Goal: Task Accomplishment & Management: Manage account settings

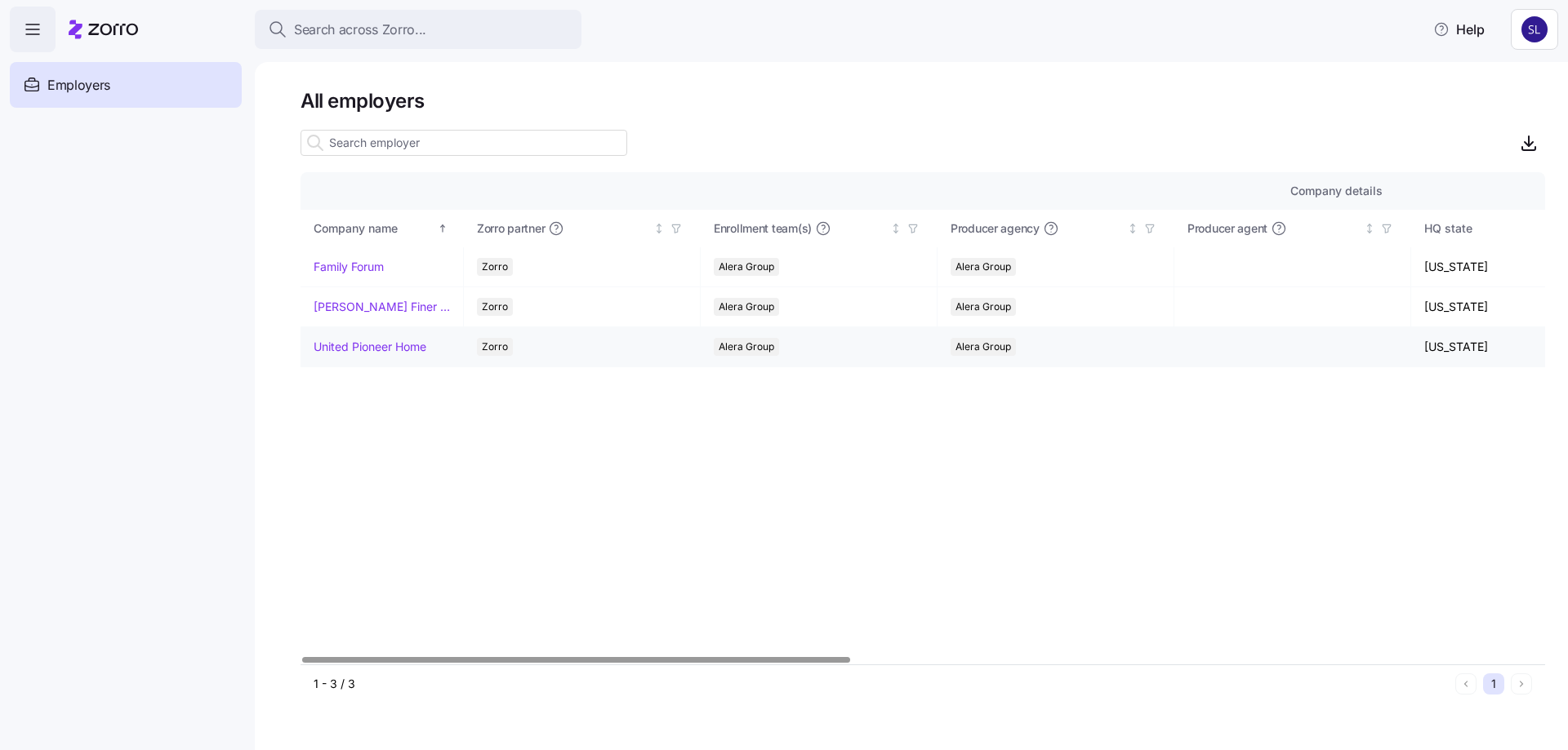
click at [420, 349] on link "United Pioneer Home" at bounding box center [369, 347] width 112 height 17
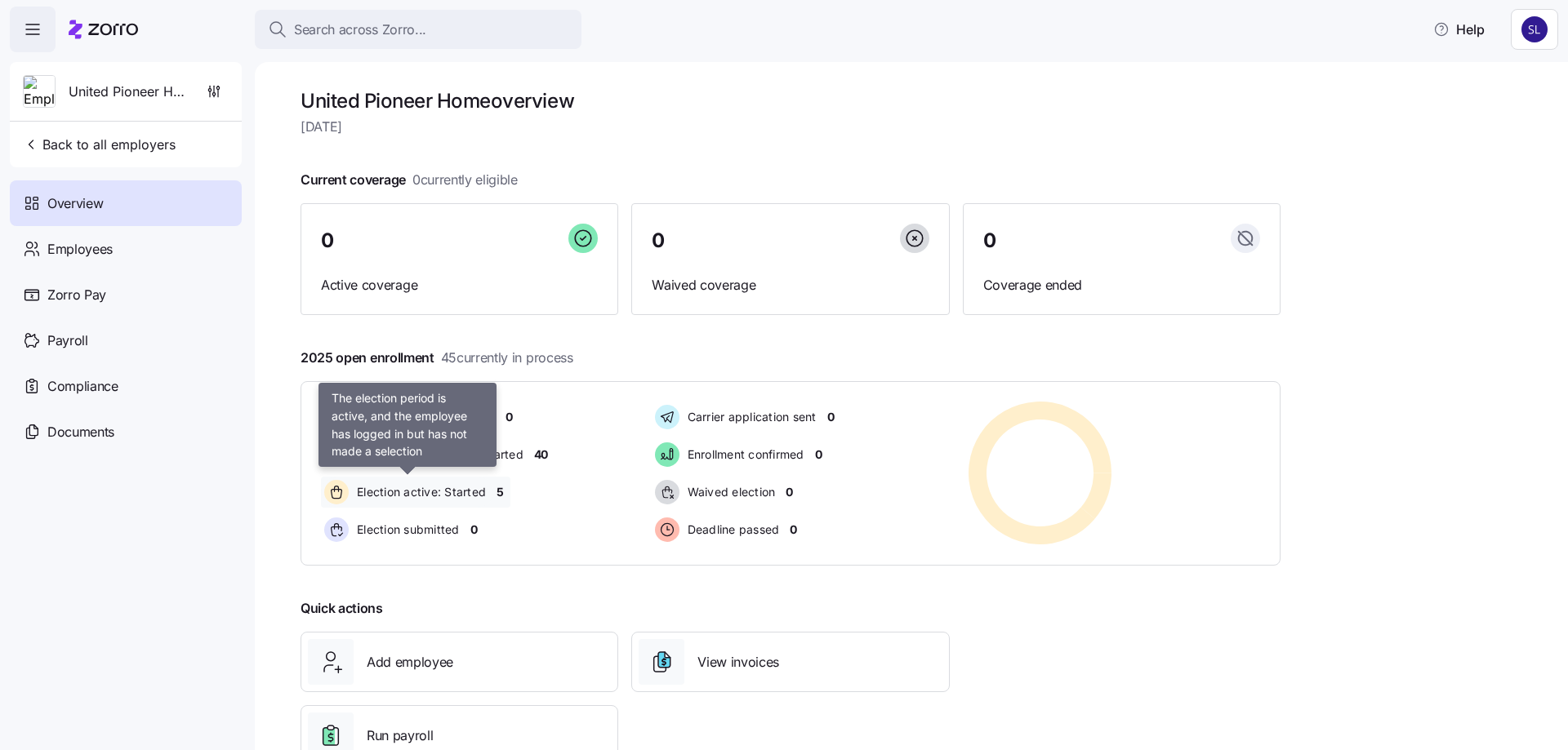
click at [408, 485] on span "Election active: Started" at bounding box center [418, 492] width 134 height 17
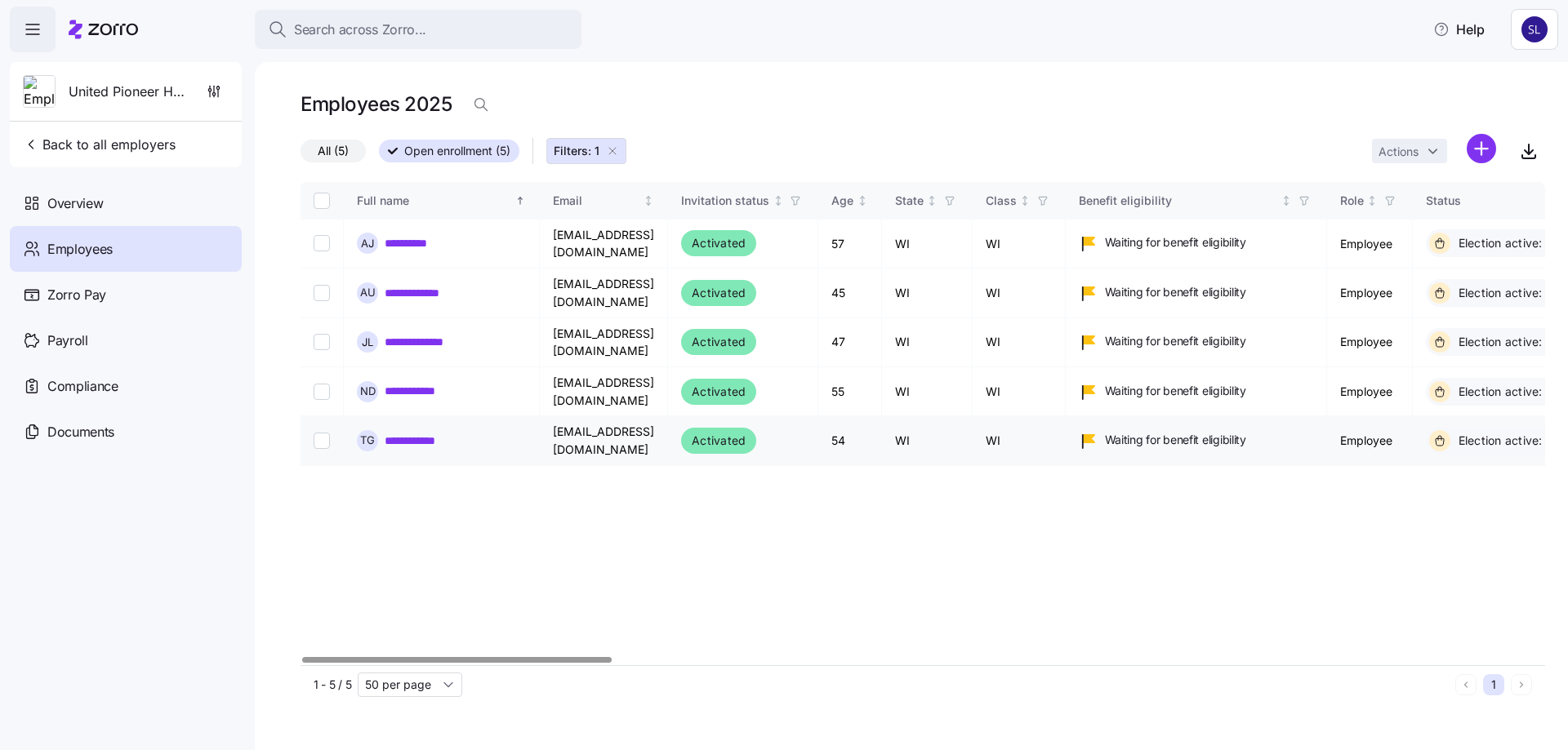
click at [416, 433] on link "**********" at bounding box center [421, 440] width 73 height 17
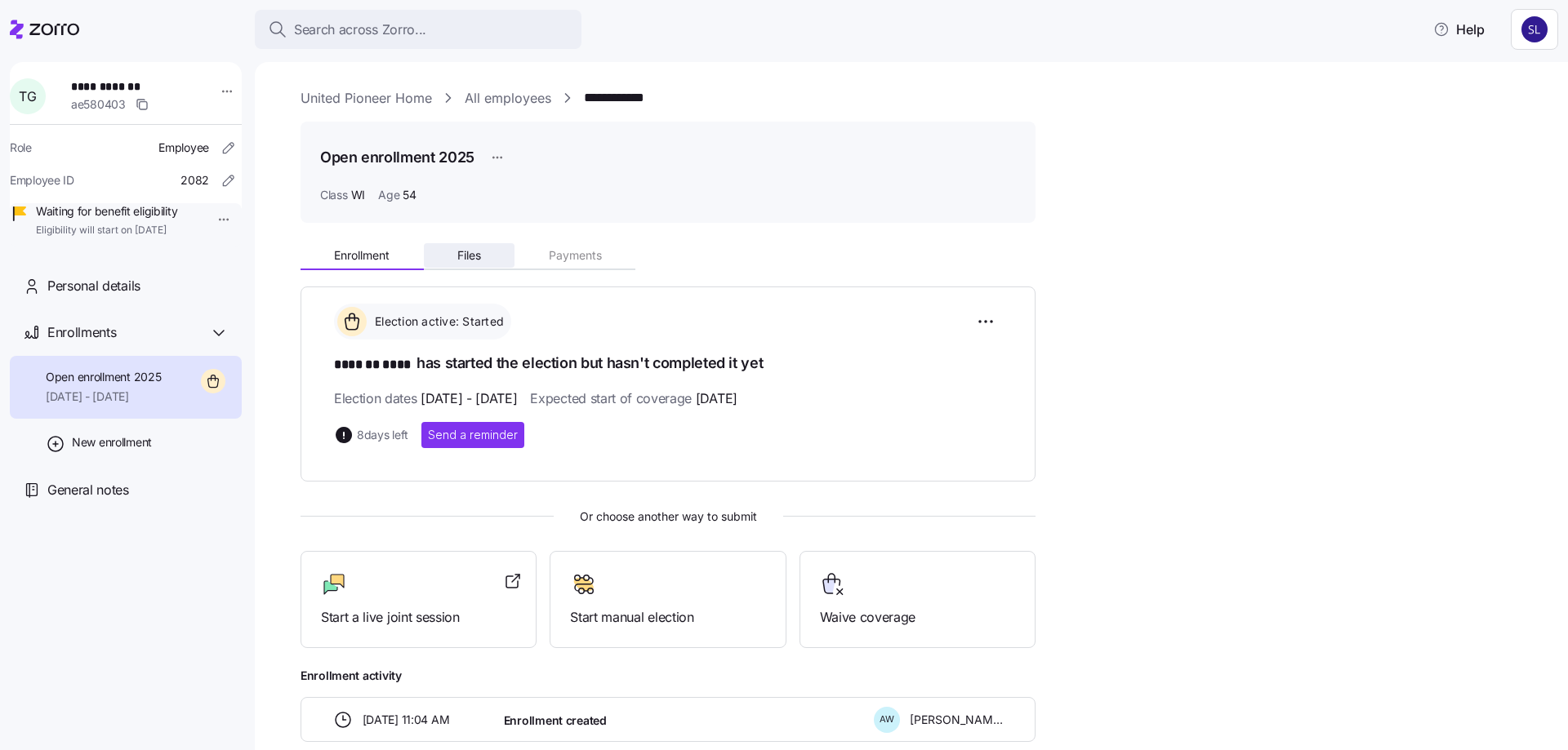
click at [456, 254] on button "Files" at bounding box center [470, 255] width 92 height 24
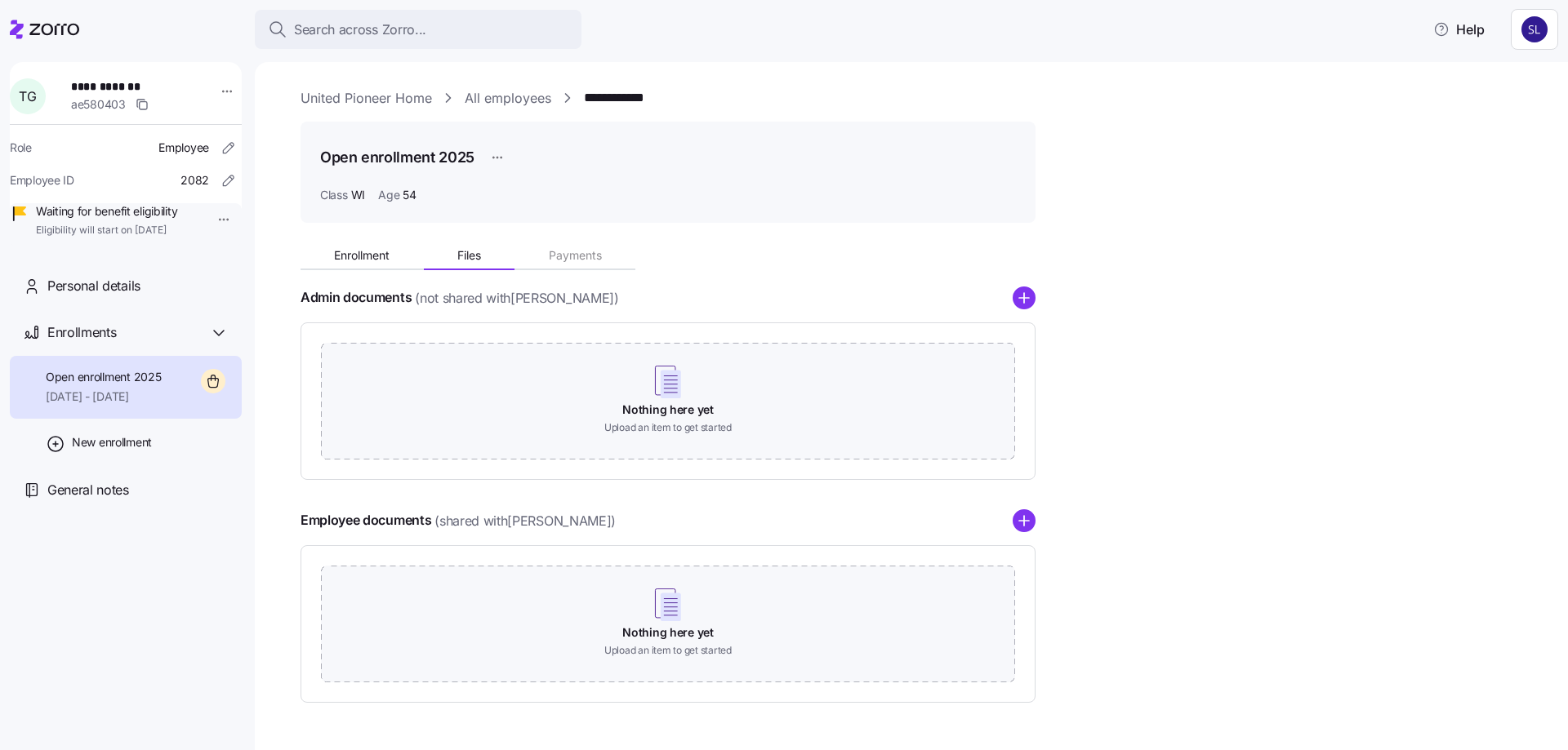
click at [395, 254] on button "Enrollment" at bounding box center [362, 255] width 123 height 24
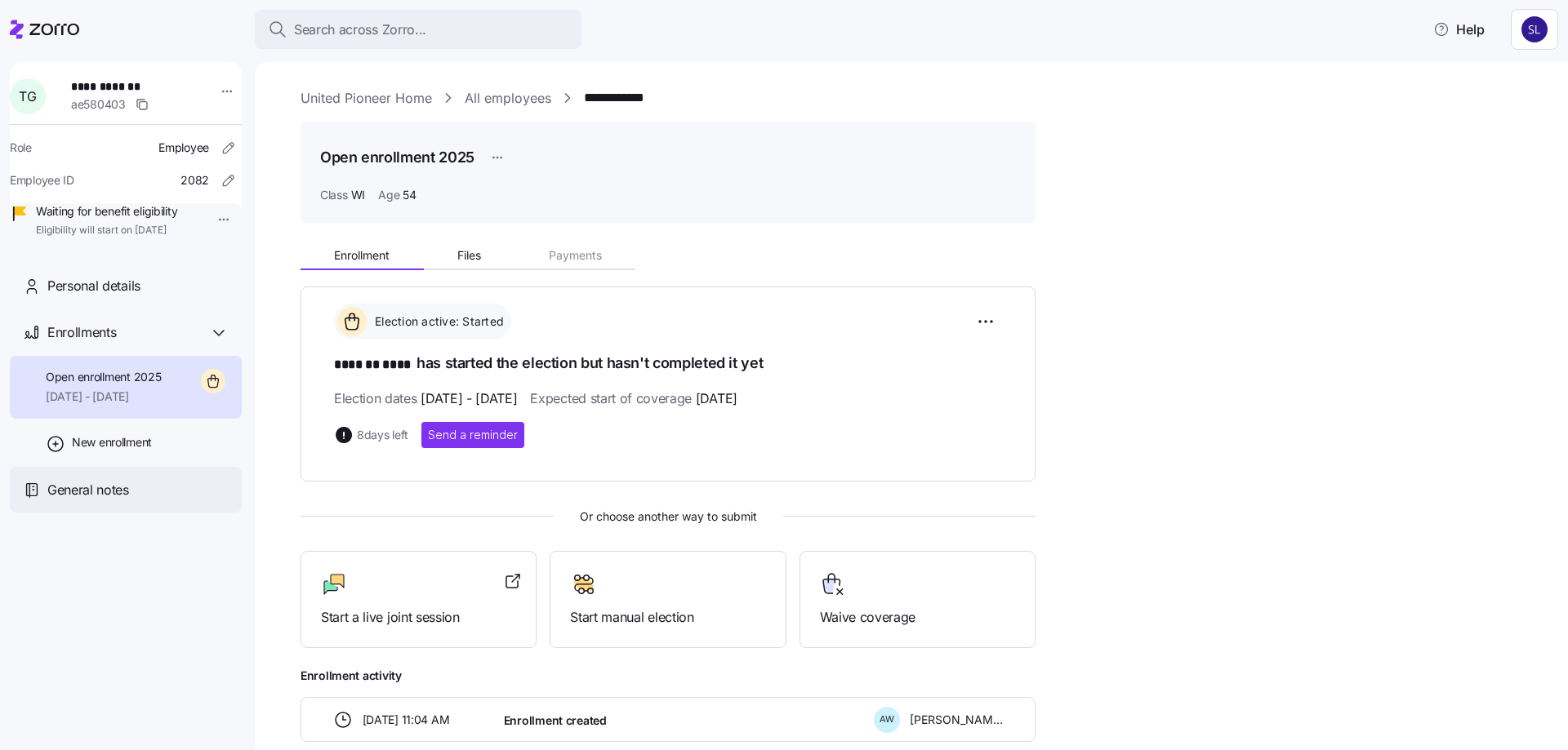
click at [97, 500] on span "General notes" at bounding box center [88, 489] width 82 height 21
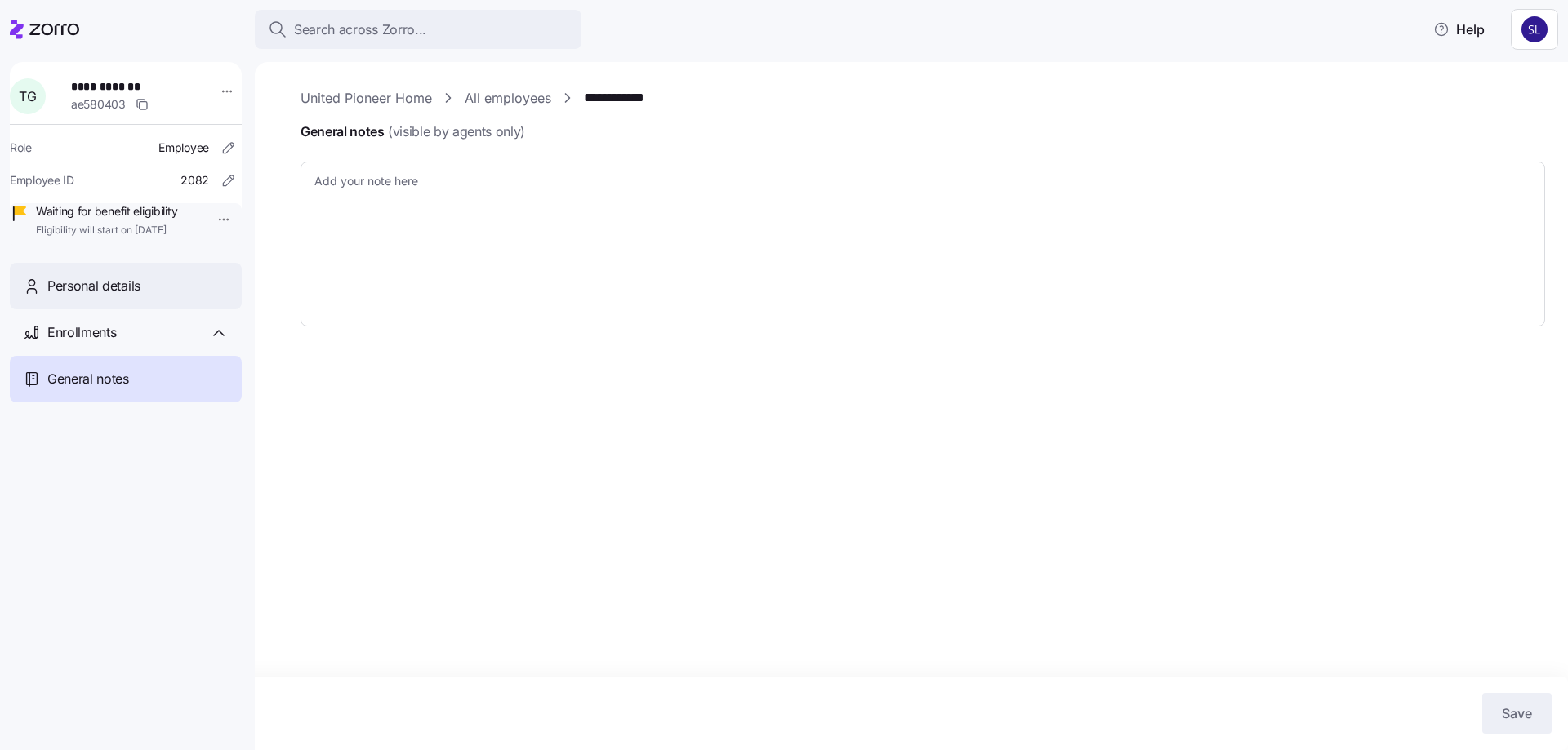
click at [77, 296] on span "Personal details" at bounding box center [93, 285] width 93 height 21
type textarea "x"
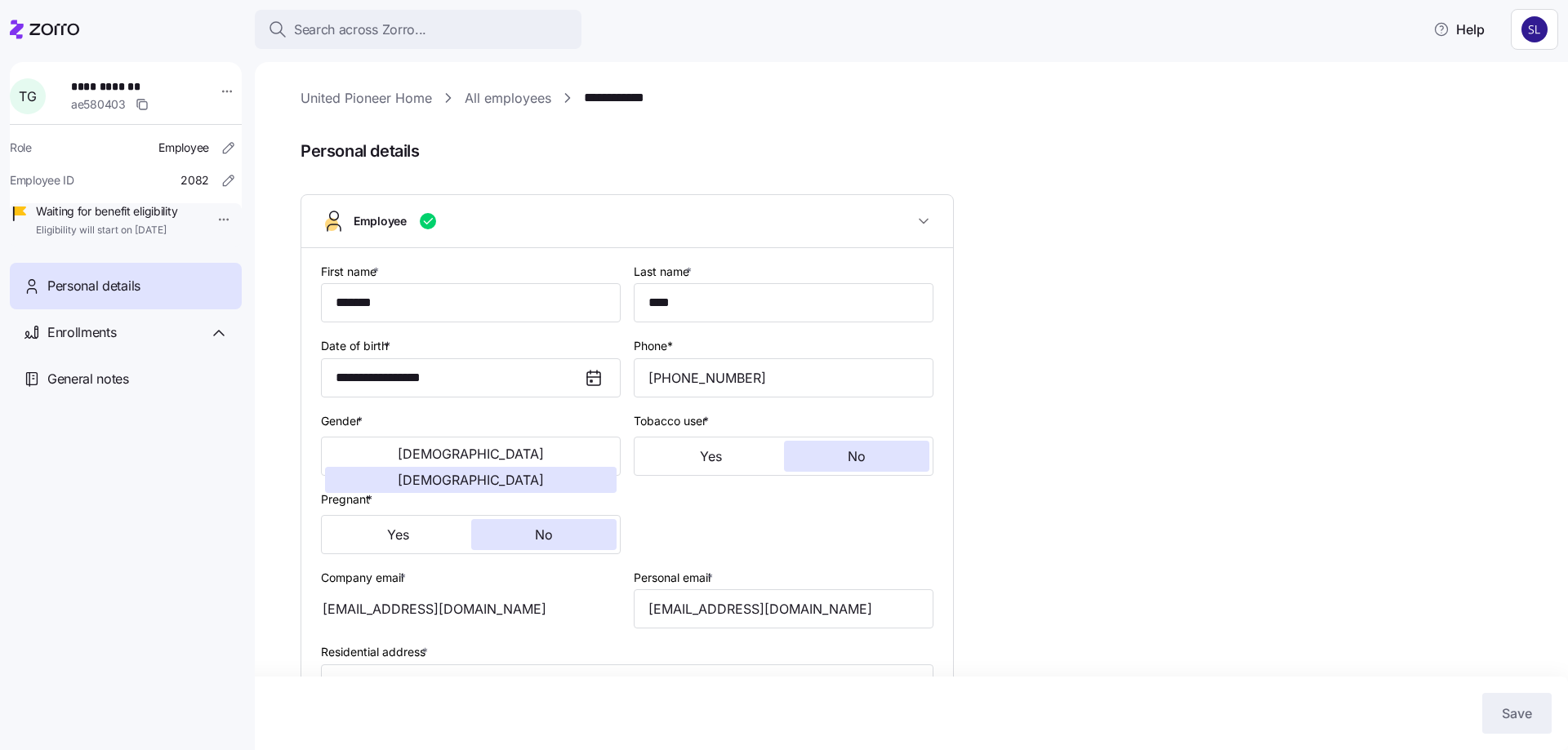
type input "WI"
click at [331, 92] on link "United Pioneer Home" at bounding box center [366, 98] width 132 height 21
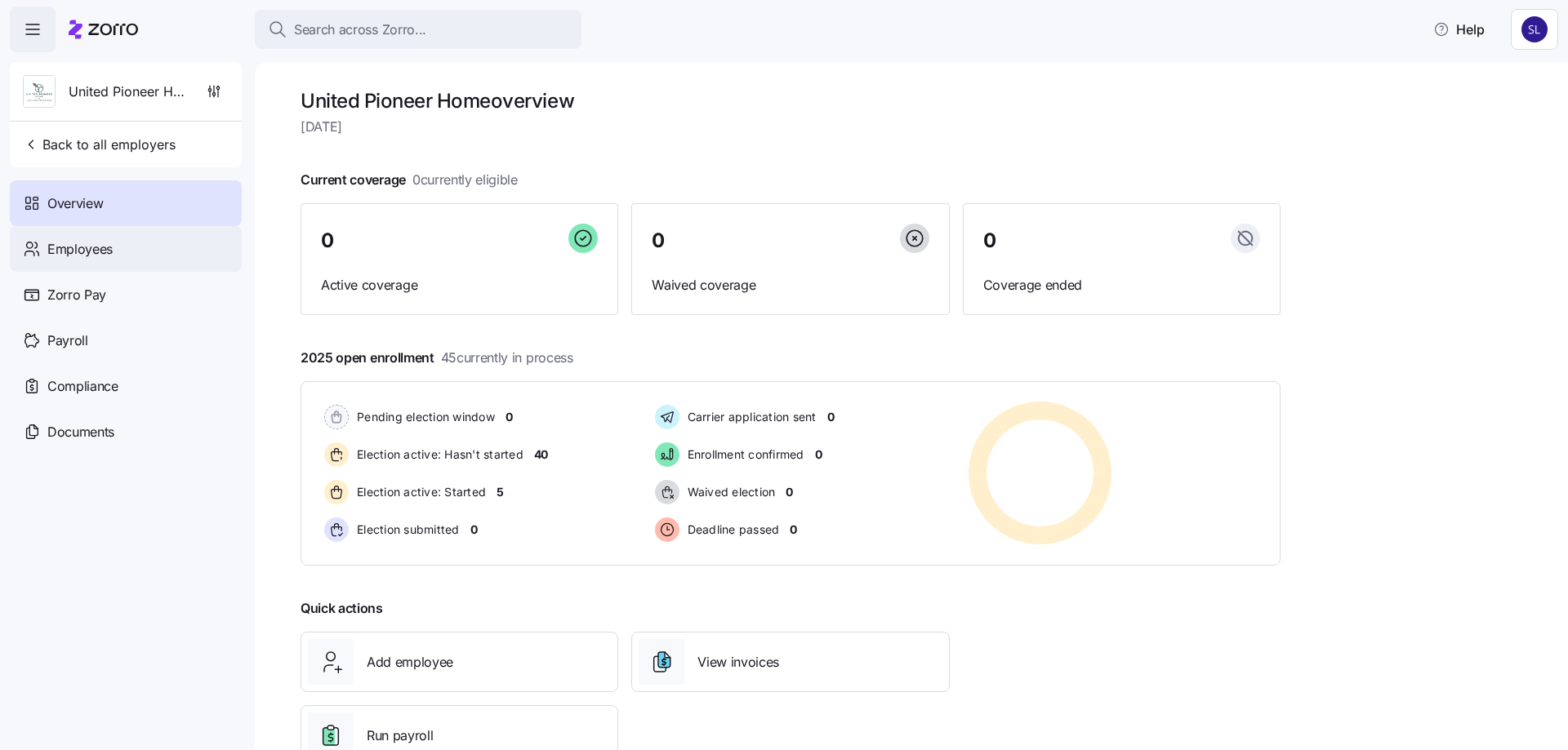
click at [52, 256] on span "Employees" at bounding box center [79, 249] width 65 height 21
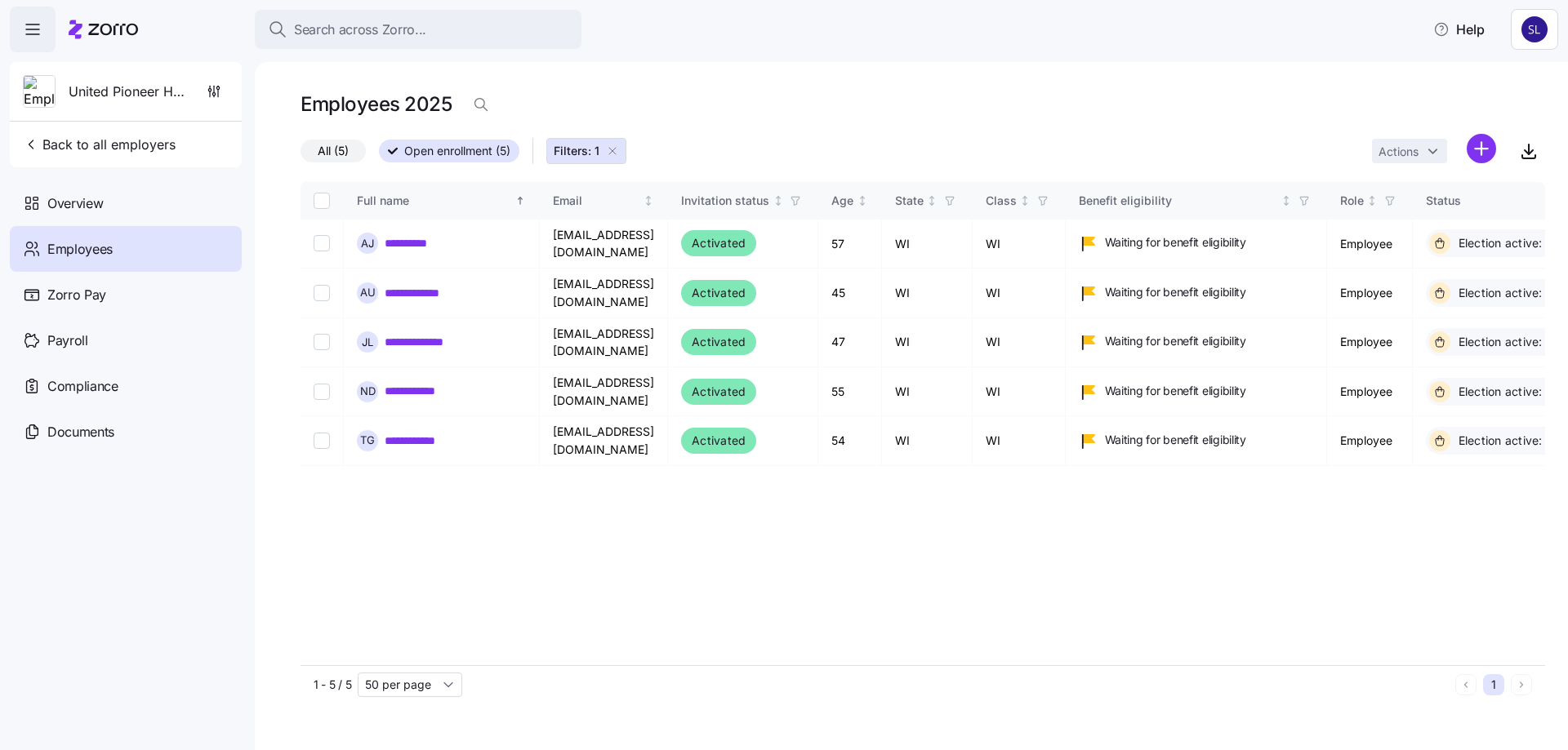
click at [618, 141] on button "Filters: 1" at bounding box center [586, 150] width 80 height 26
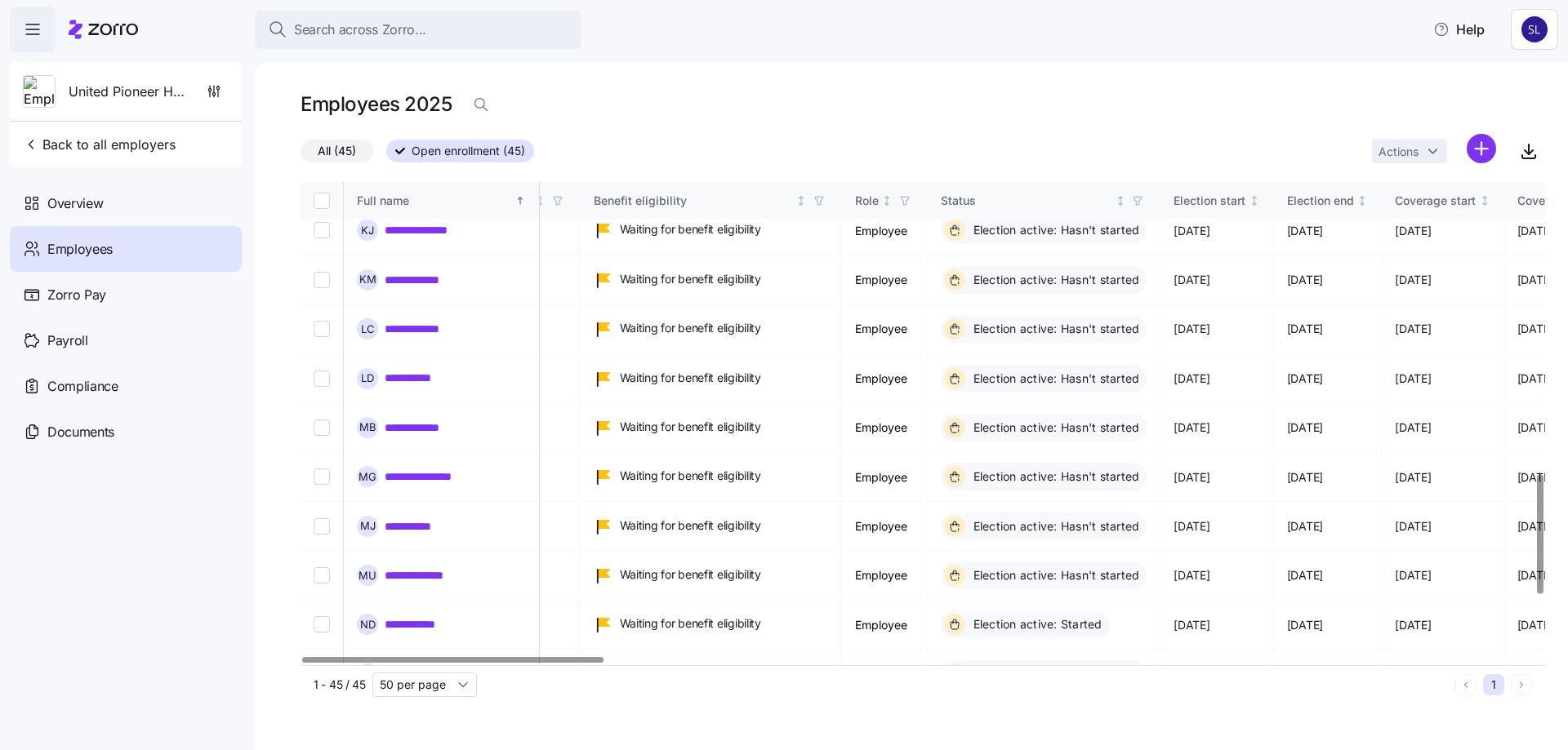
scroll to position [1182, 0]
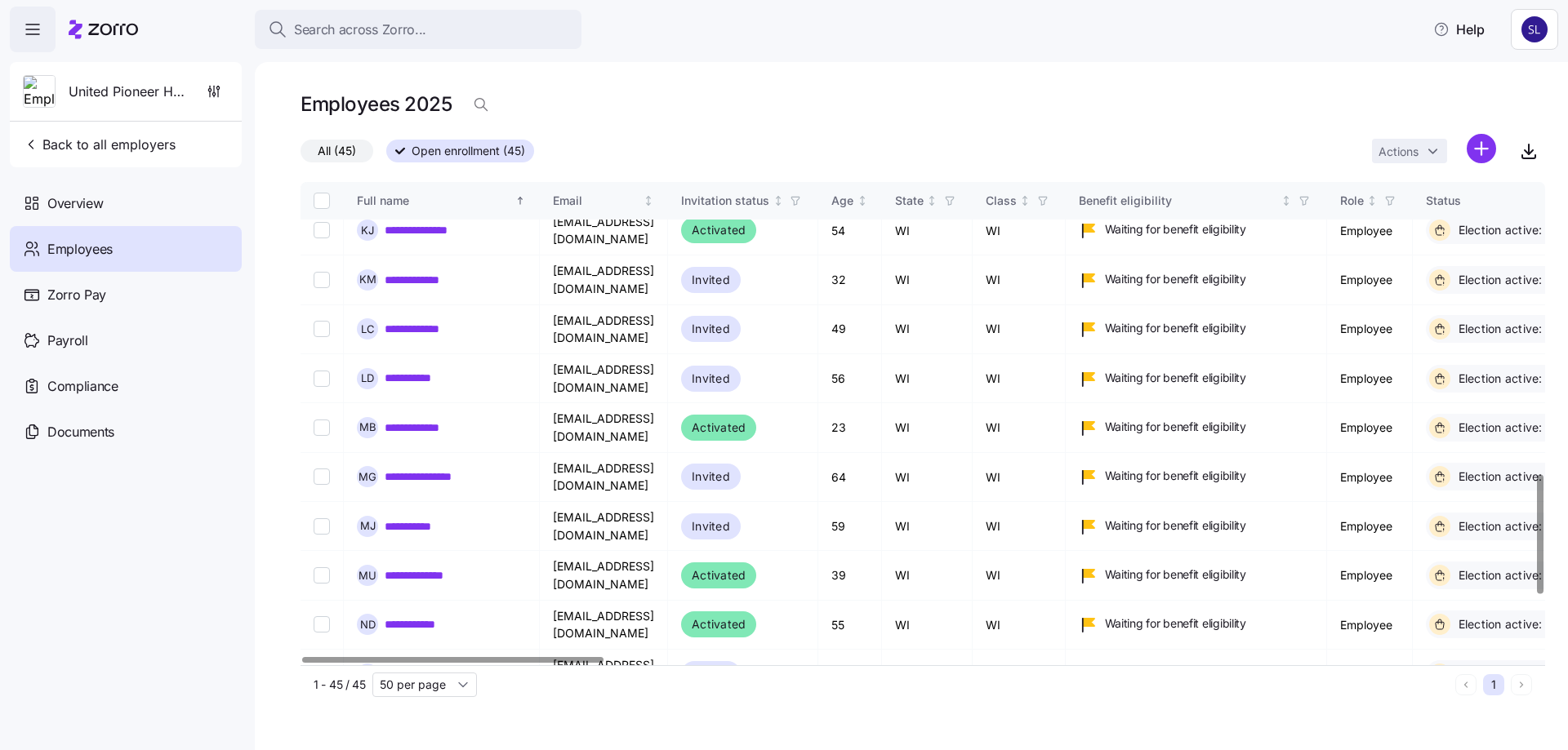
click at [302, 662] on div at bounding box center [452, 660] width 301 height 6
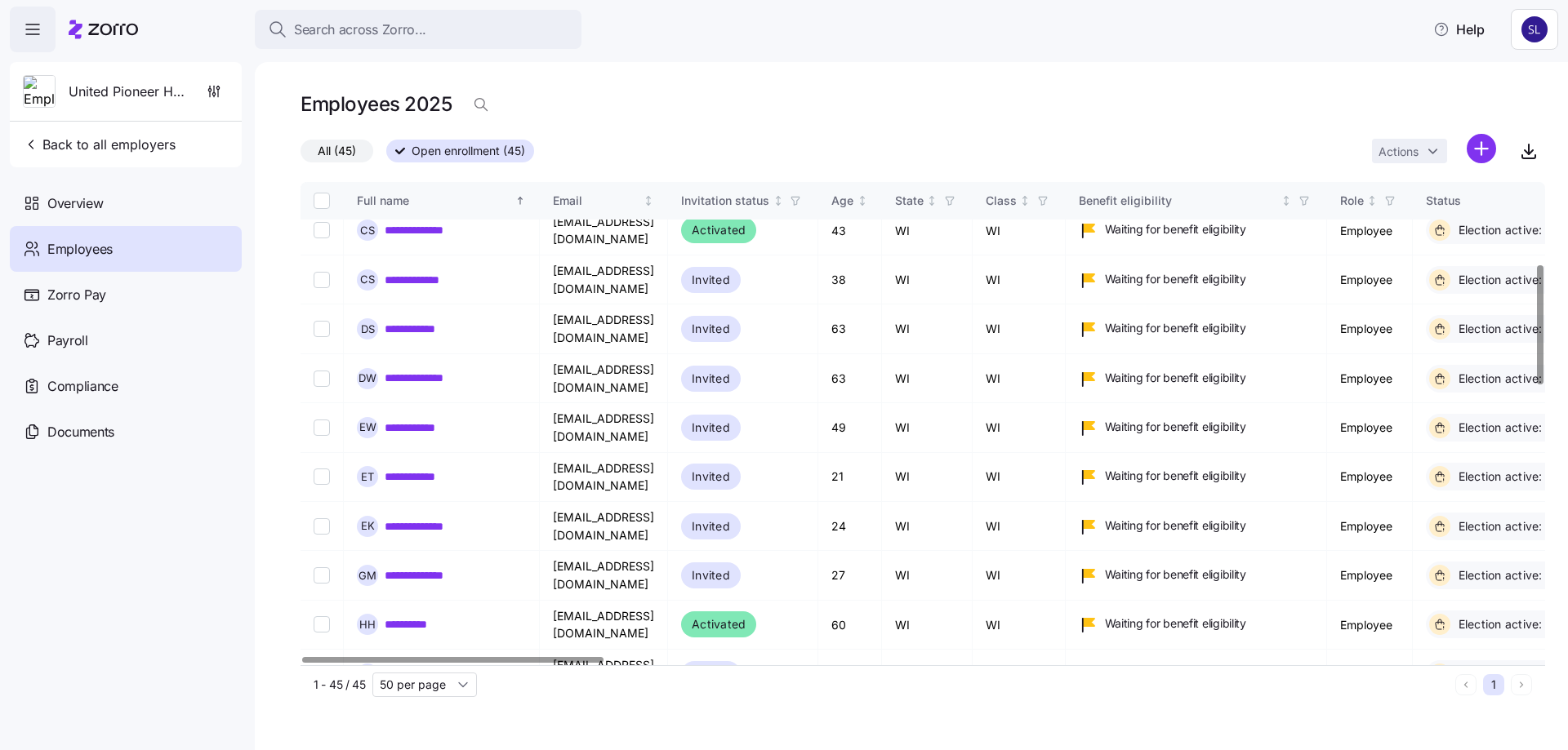
scroll to position [408, 0]
